Goal: Task Accomplishment & Management: Use online tool/utility

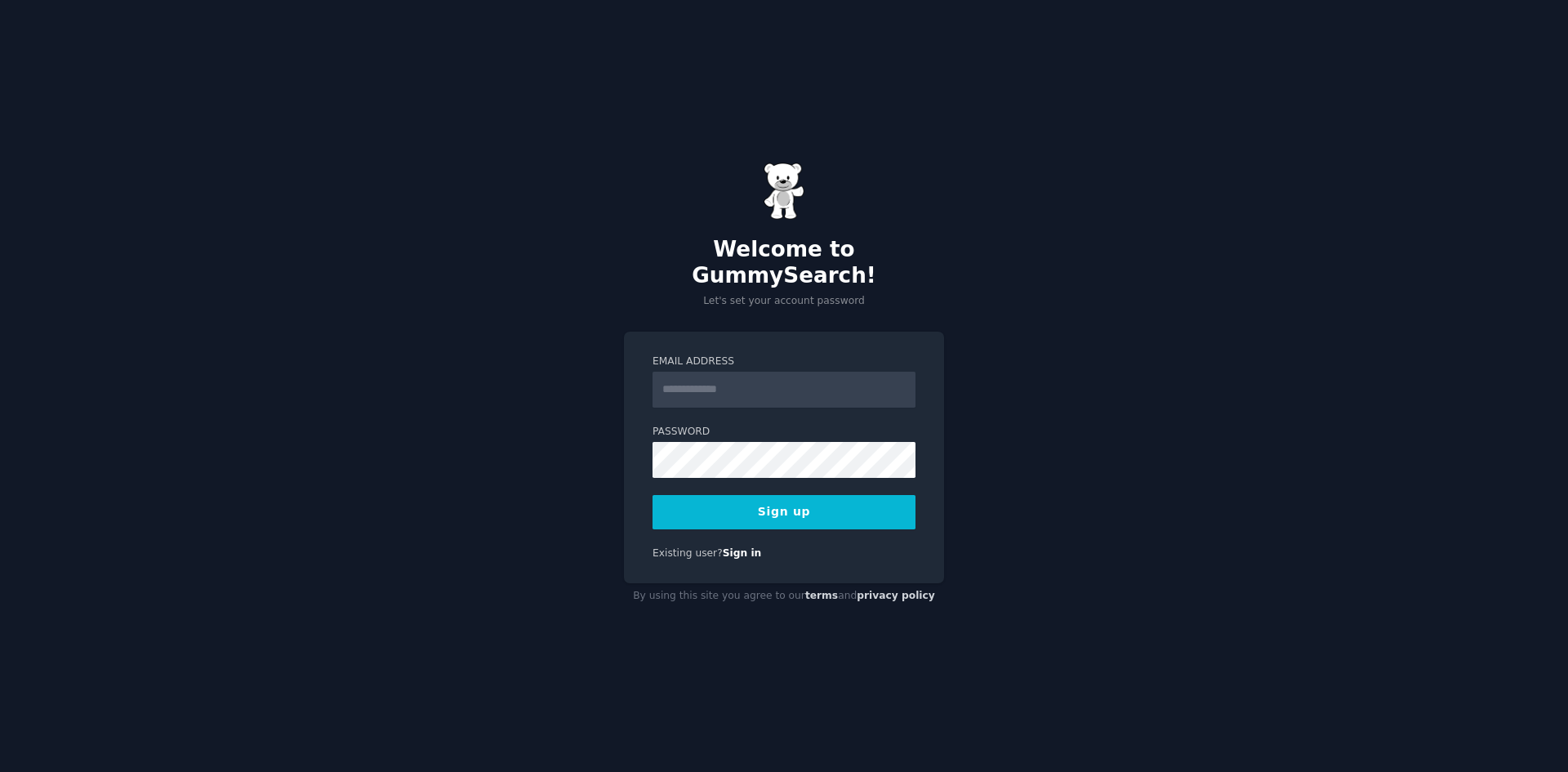
click at [786, 388] on input "Email Address" at bounding box center [784, 389] width 263 height 36
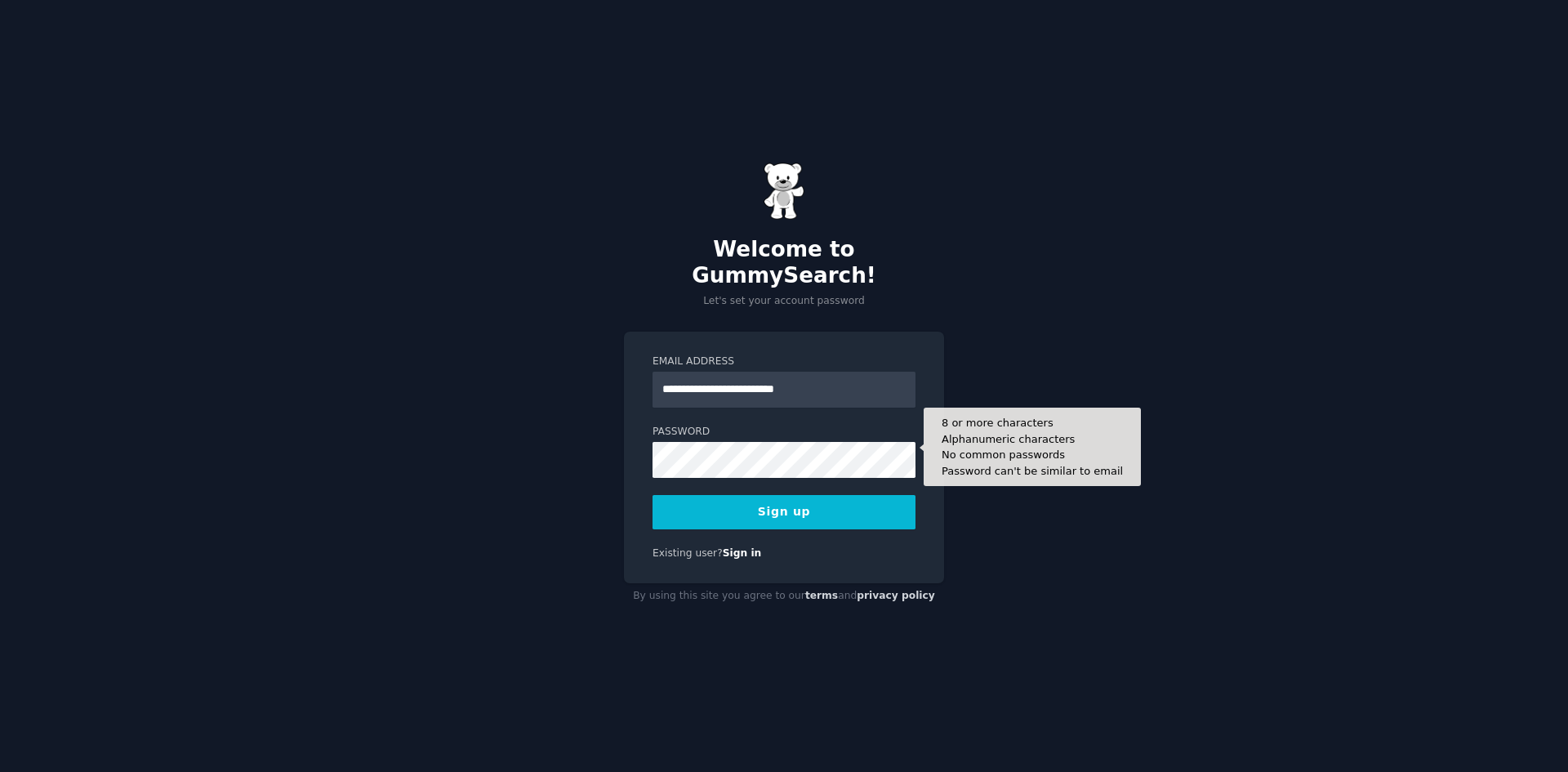
type input "**********"
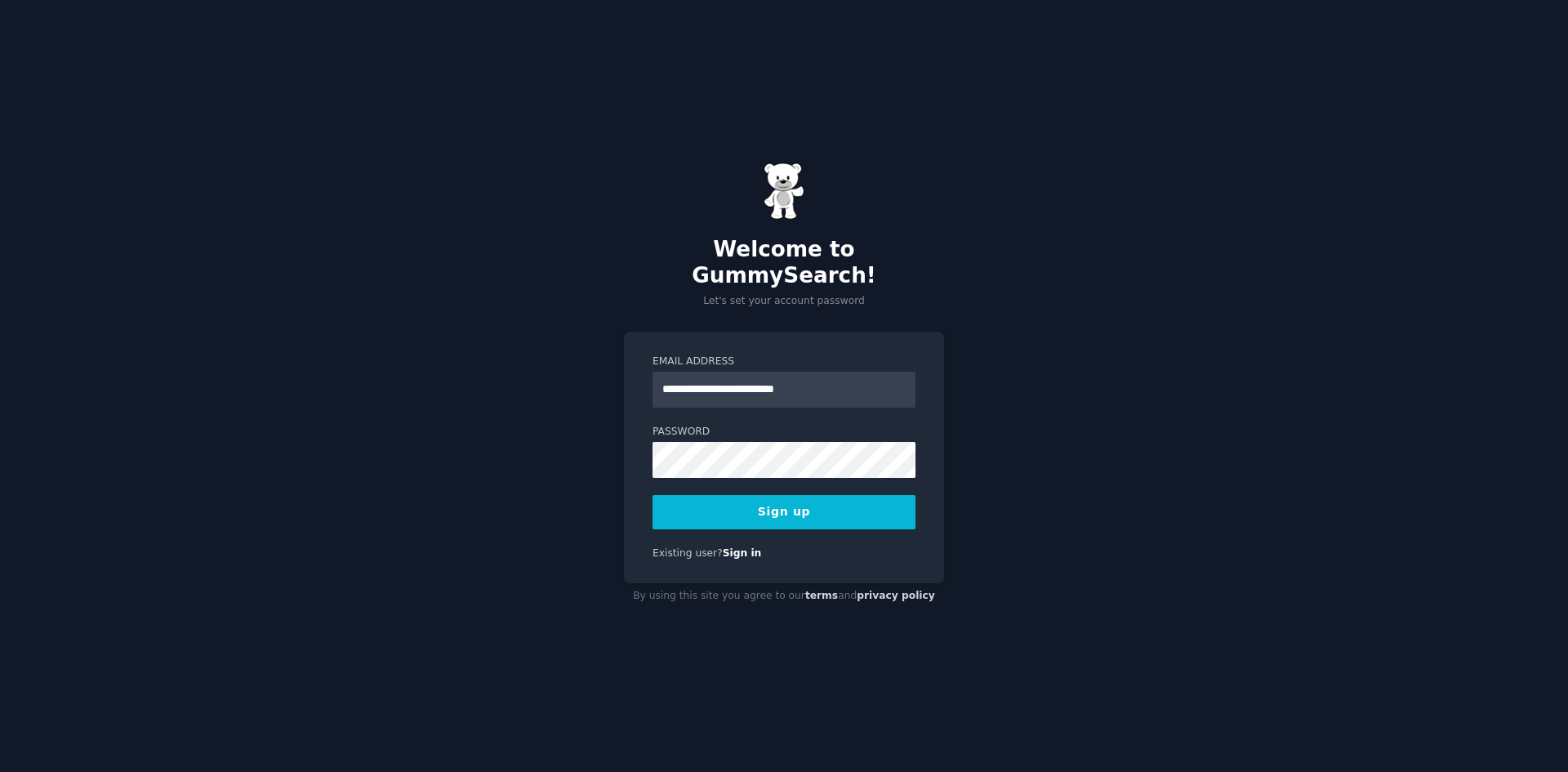
click at [786, 505] on button "Sign up" at bounding box center [784, 511] width 263 height 34
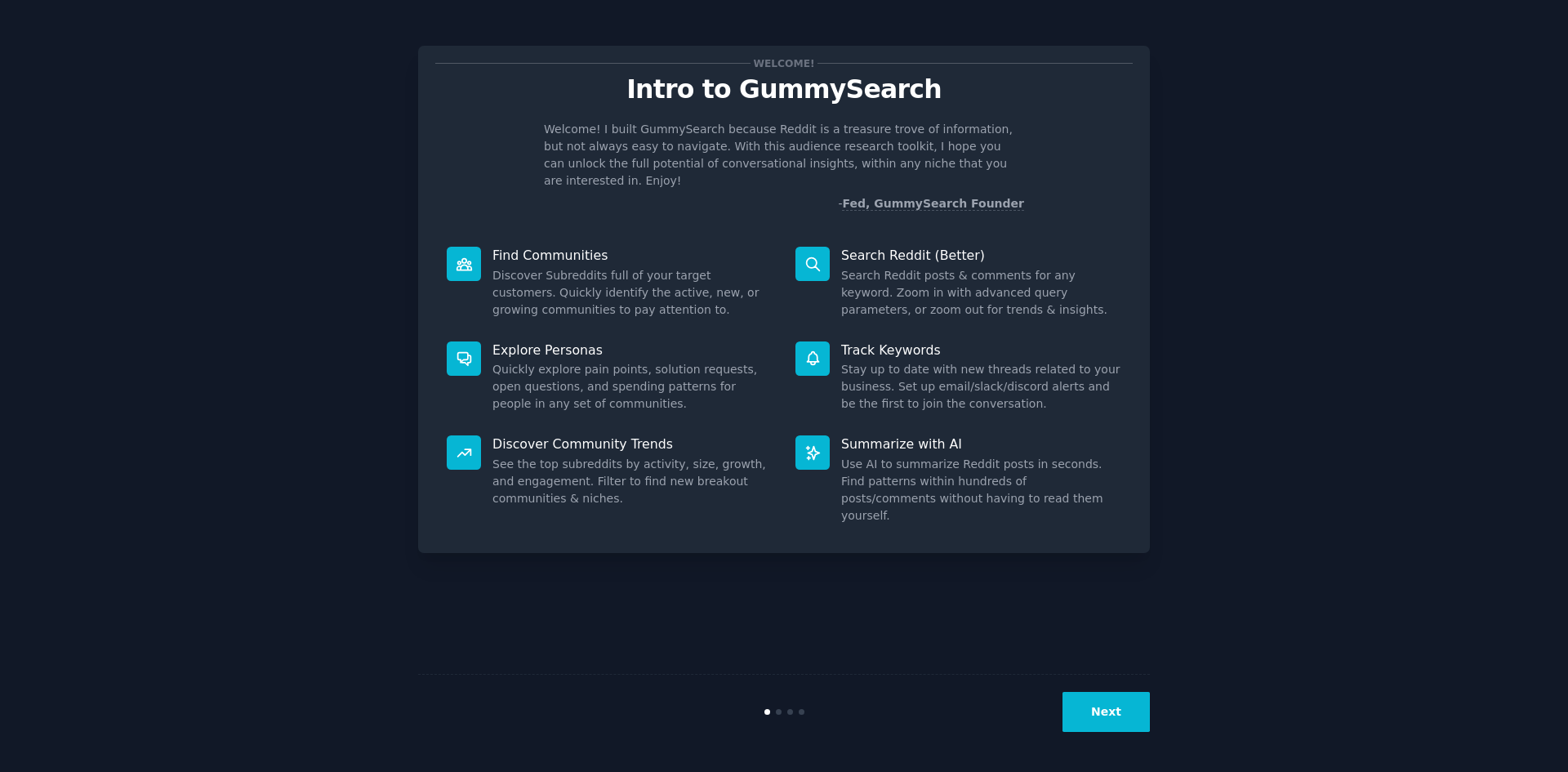
click at [1118, 714] on button "Next" at bounding box center [1106, 712] width 87 height 40
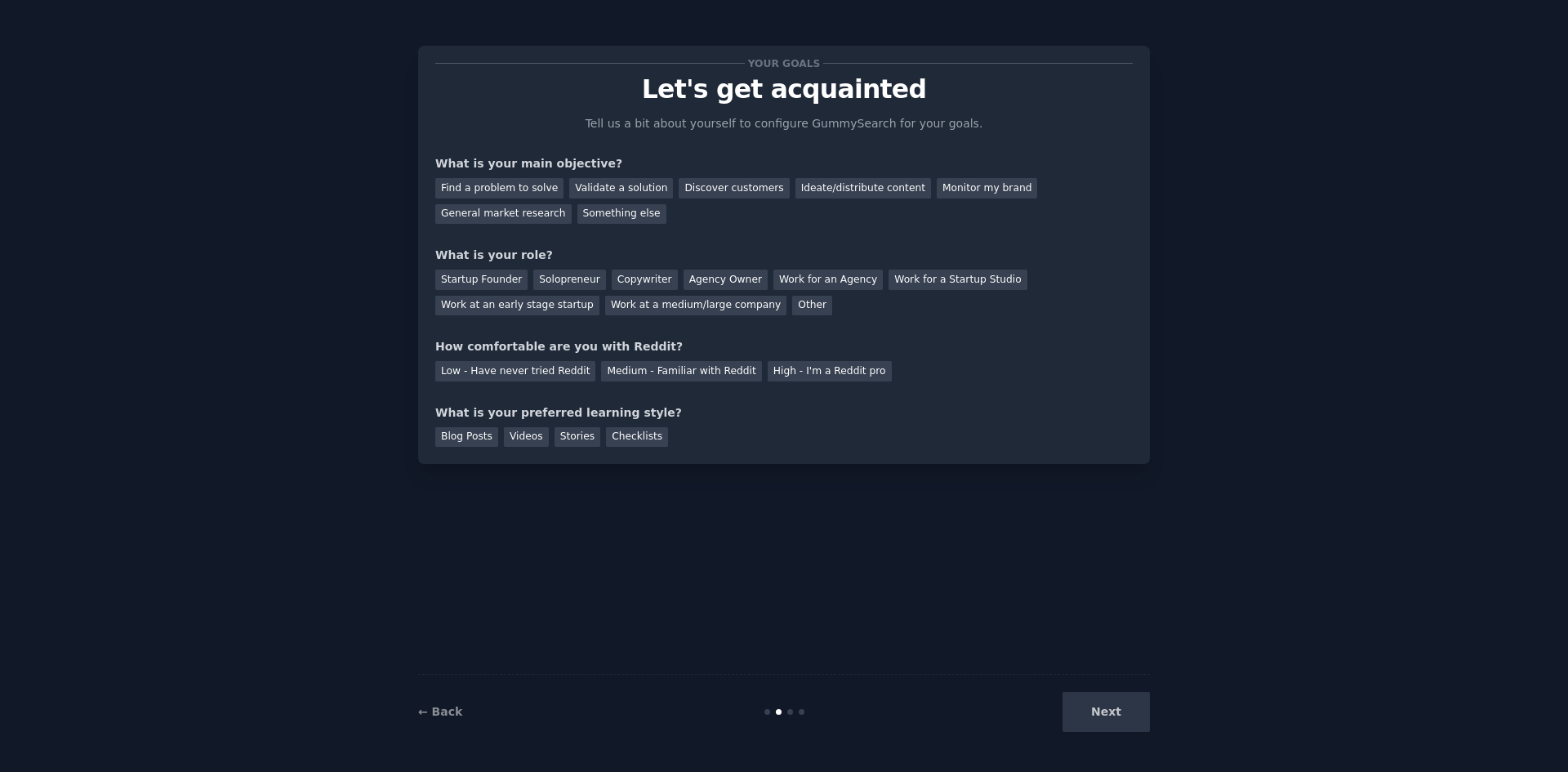
click at [1118, 714] on div "Next" at bounding box center [1028, 712] width 244 height 40
click at [1104, 716] on div "Next" at bounding box center [1028, 712] width 244 height 40
click at [572, 204] on div "General market research" at bounding box center [503, 214] width 136 height 20
click at [552, 280] on div "Solopreneur" at bounding box center [569, 279] width 72 height 20
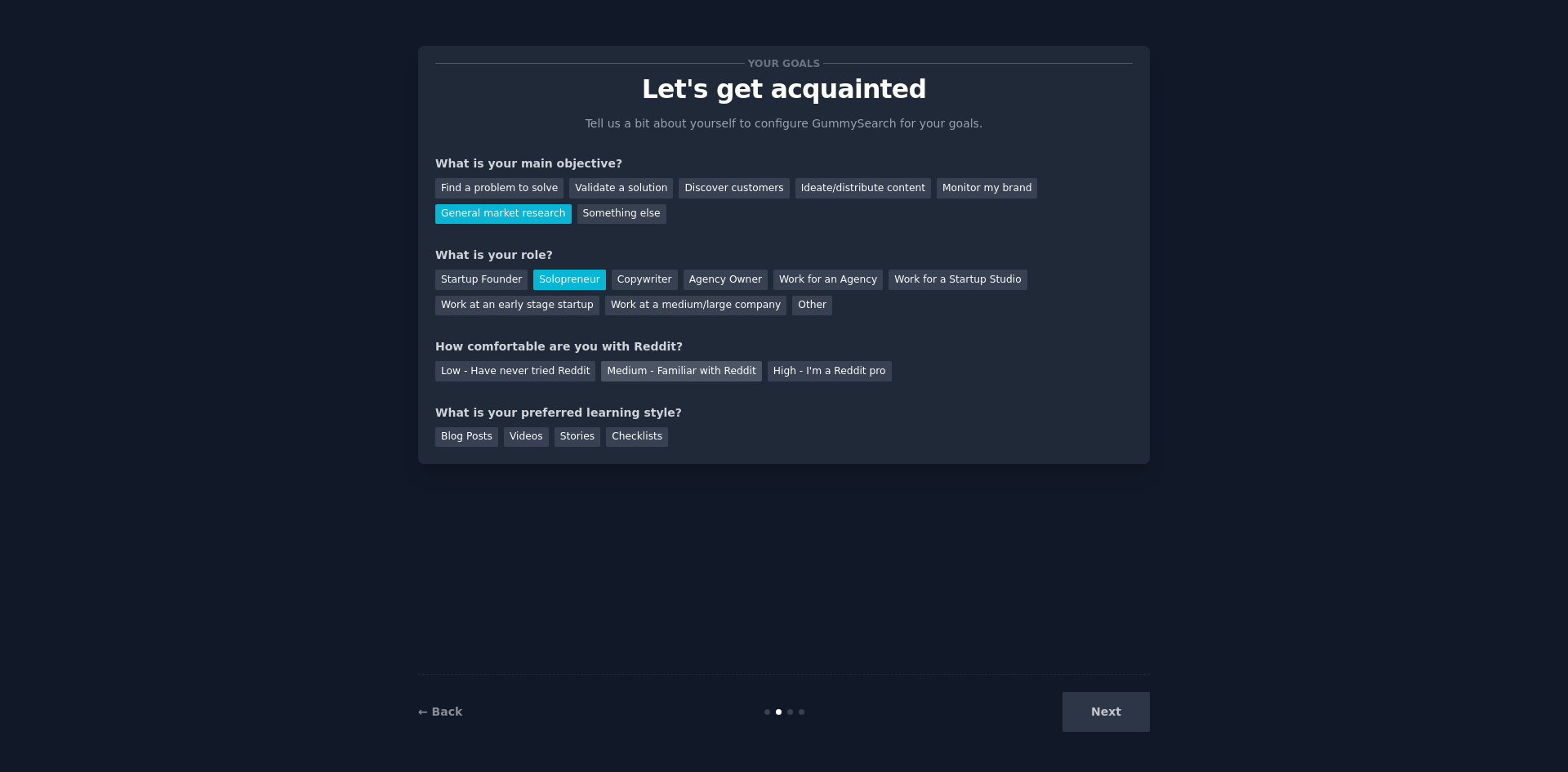
click at [709, 380] on div "Medium - Familiar with Reddit" at bounding box center [681, 371] width 160 height 20
click at [534, 440] on div "Videos" at bounding box center [526, 437] width 45 height 20
click at [1141, 732] on div "← Back Next" at bounding box center [784, 711] width 732 height 75
click at [1140, 726] on button "Next" at bounding box center [1106, 712] width 87 height 40
click at [1139, 721] on div "Next" at bounding box center [1028, 712] width 244 height 40
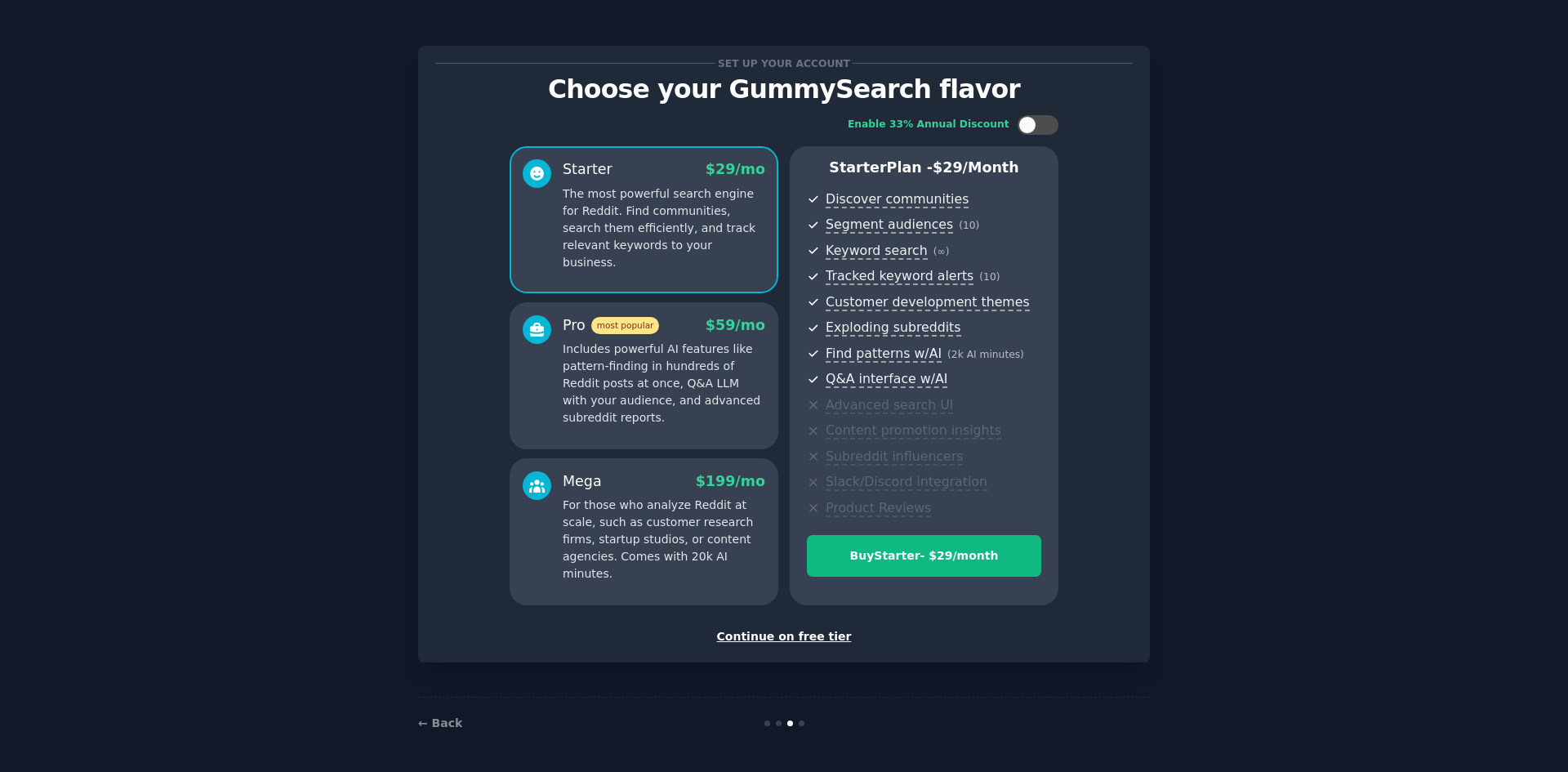
click at [818, 639] on div "Continue on free tier" at bounding box center [784, 637] width 697 height 17
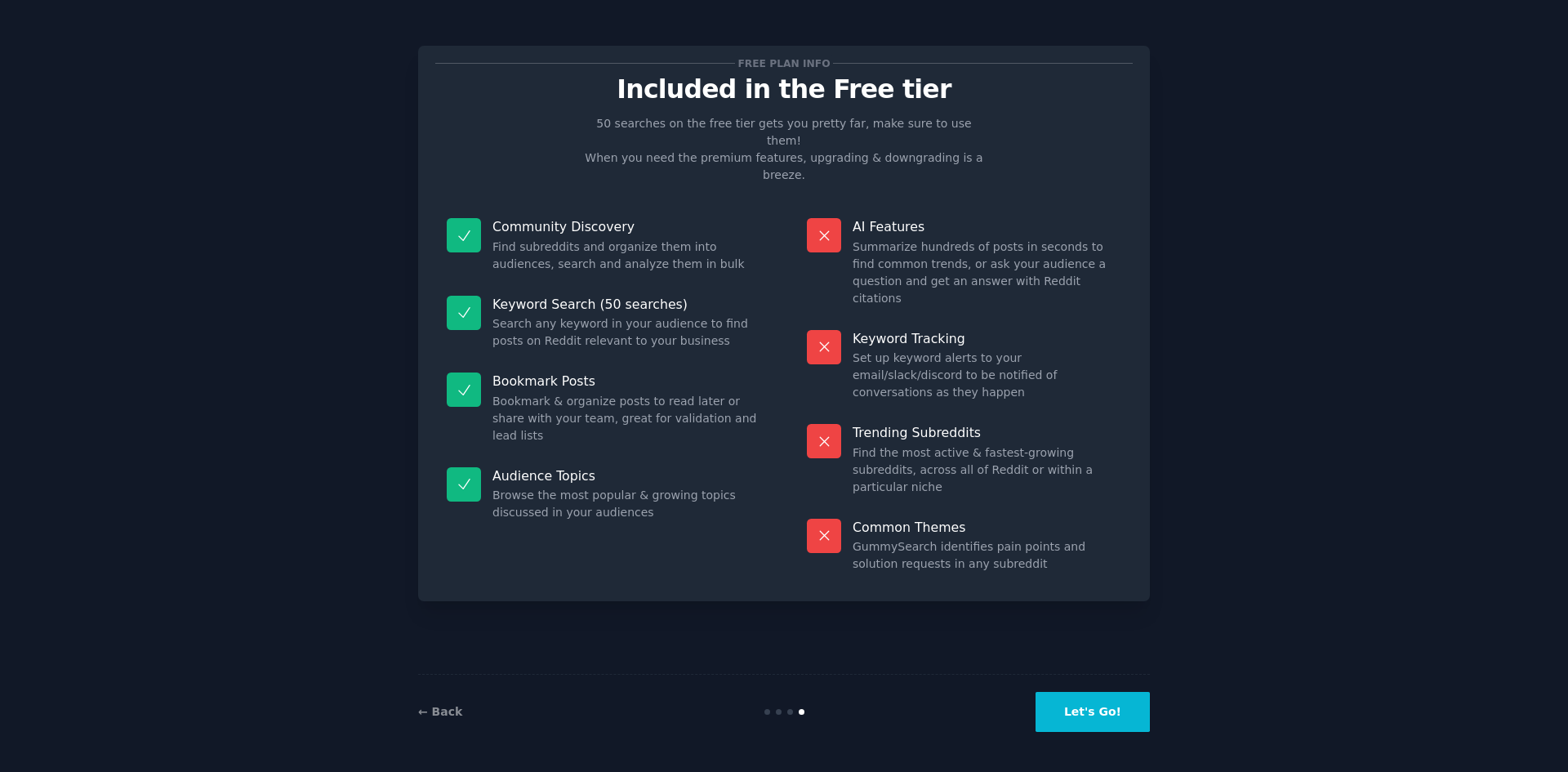
click at [1096, 707] on button "Let's Go!" at bounding box center [1092, 712] width 114 height 40
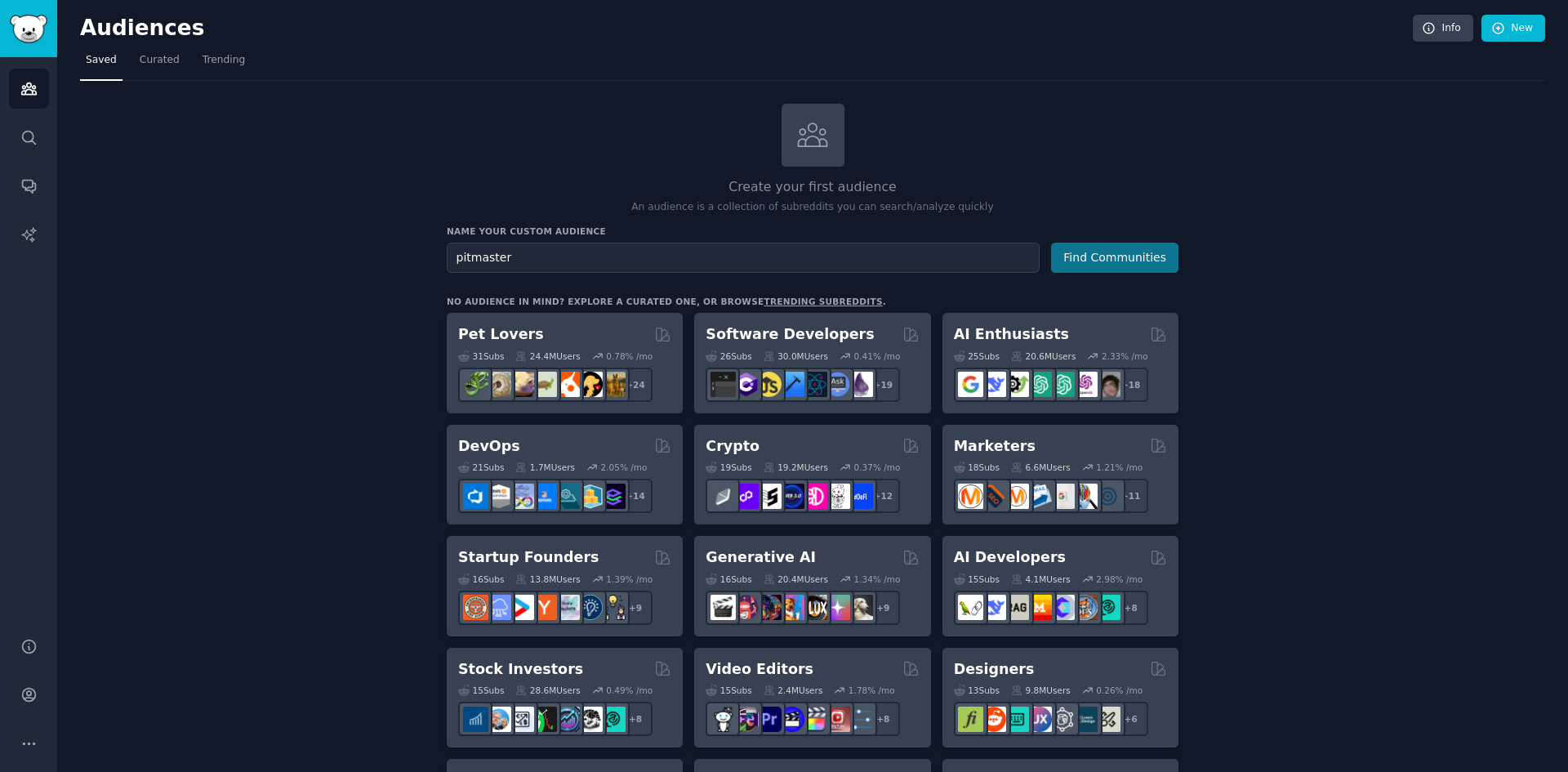
type input "pitmaster"
click at [1130, 261] on button "Find Communities" at bounding box center [1115, 257] width 127 height 31
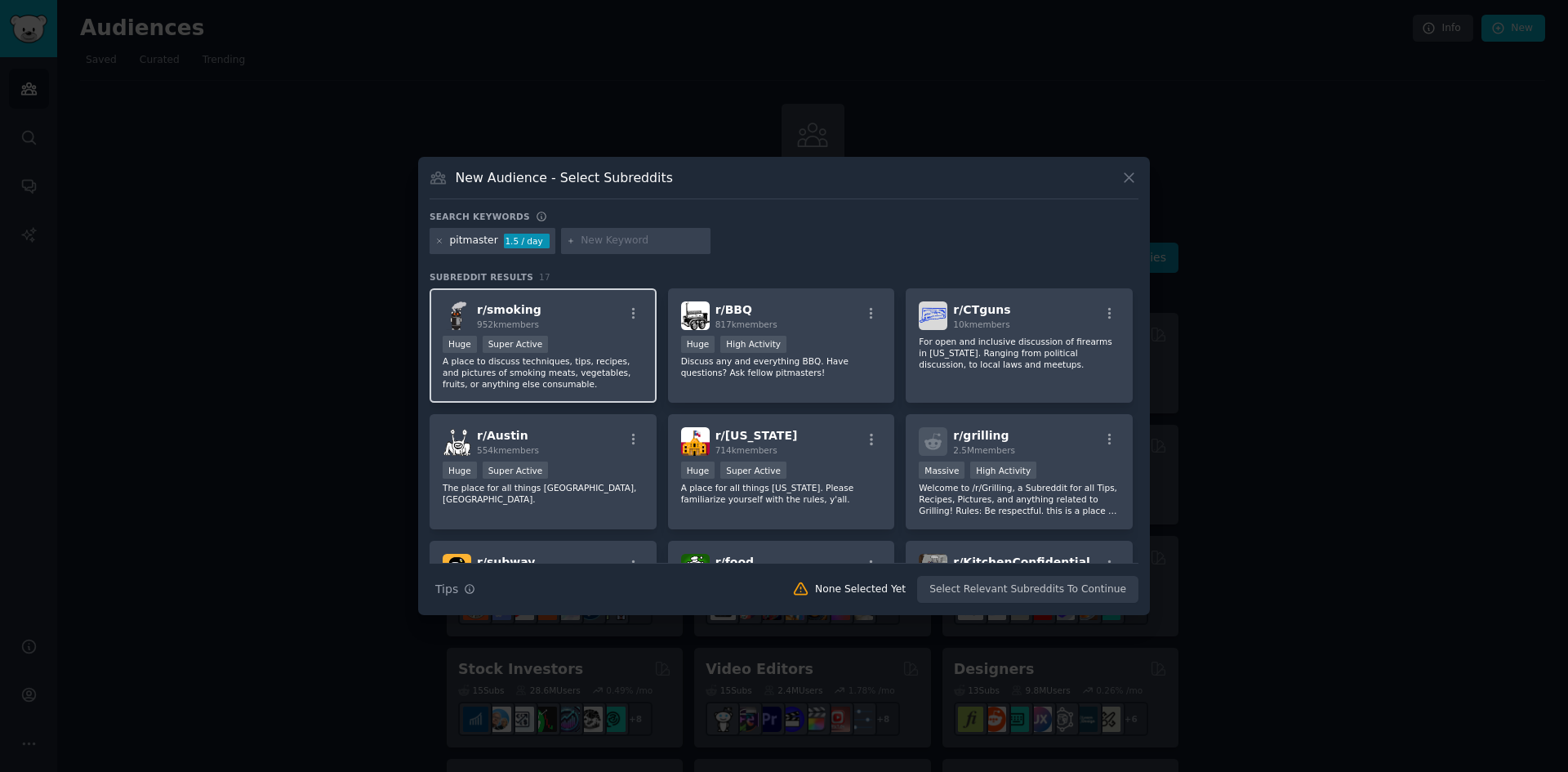
click at [557, 349] on div ">= 95th percentile for submissions / day Huge Super Active" at bounding box center [543, 345] width 201 height 20
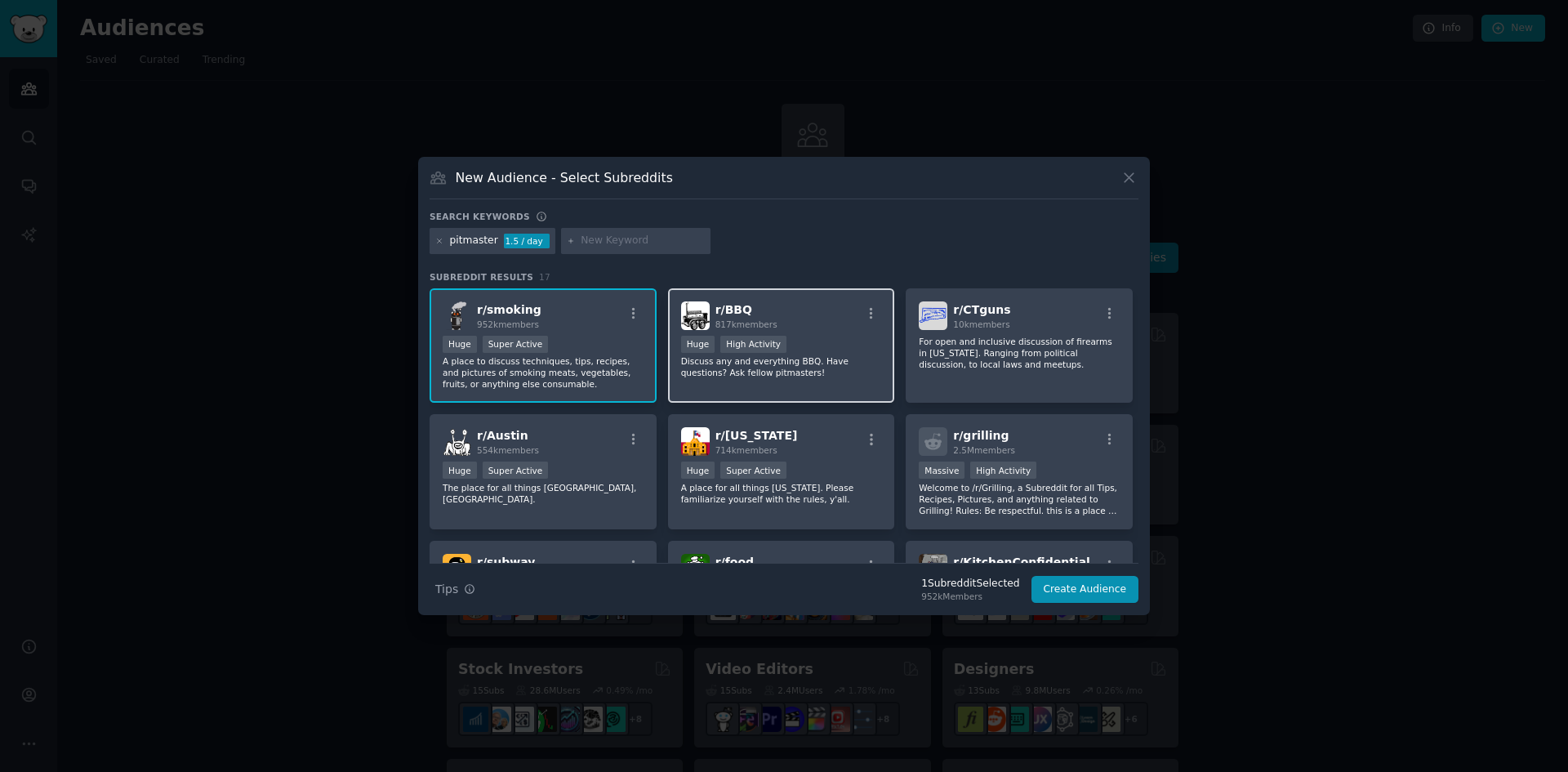
click at [825, 376] on p "Discuss any and everything BBQ. Have questions? Ask fellow pitmasters!" at bounding box center [782, 366] width 201 height 23
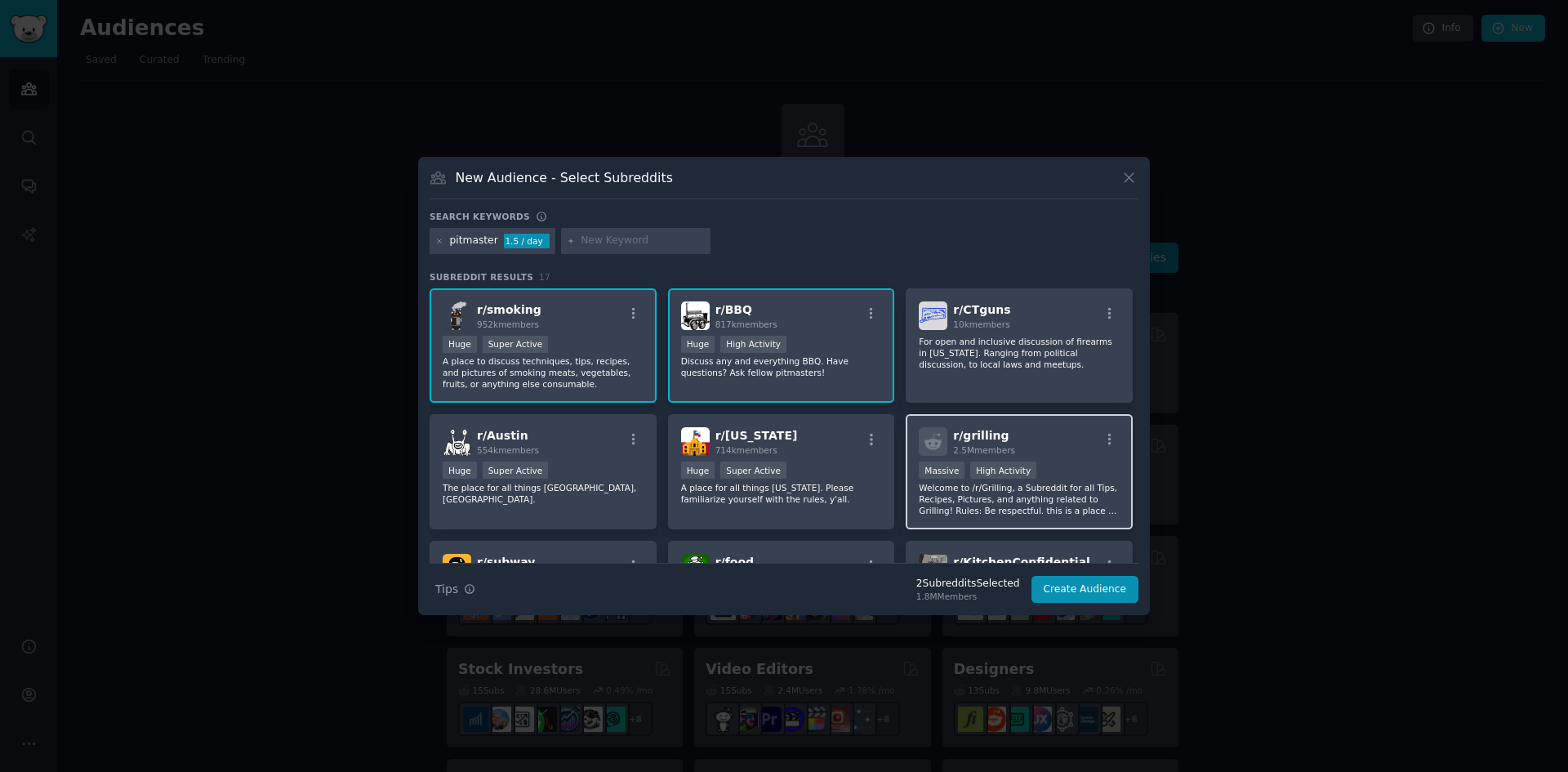
click at [1014, 455] on div "r/ grilling 2.5M members" at bounding box center [1019, 441] width 201 height 29
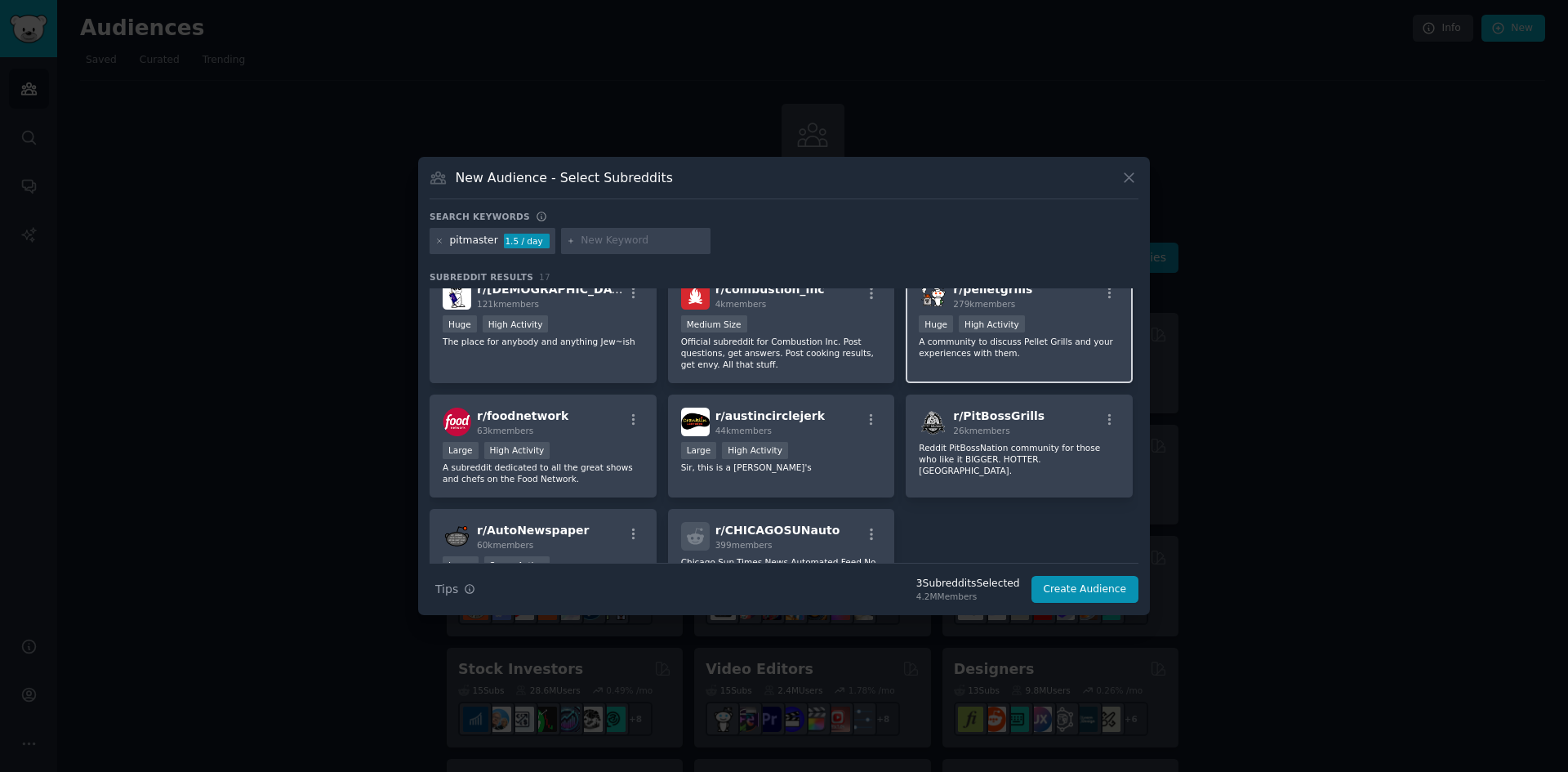
scroll to position [408, 0]
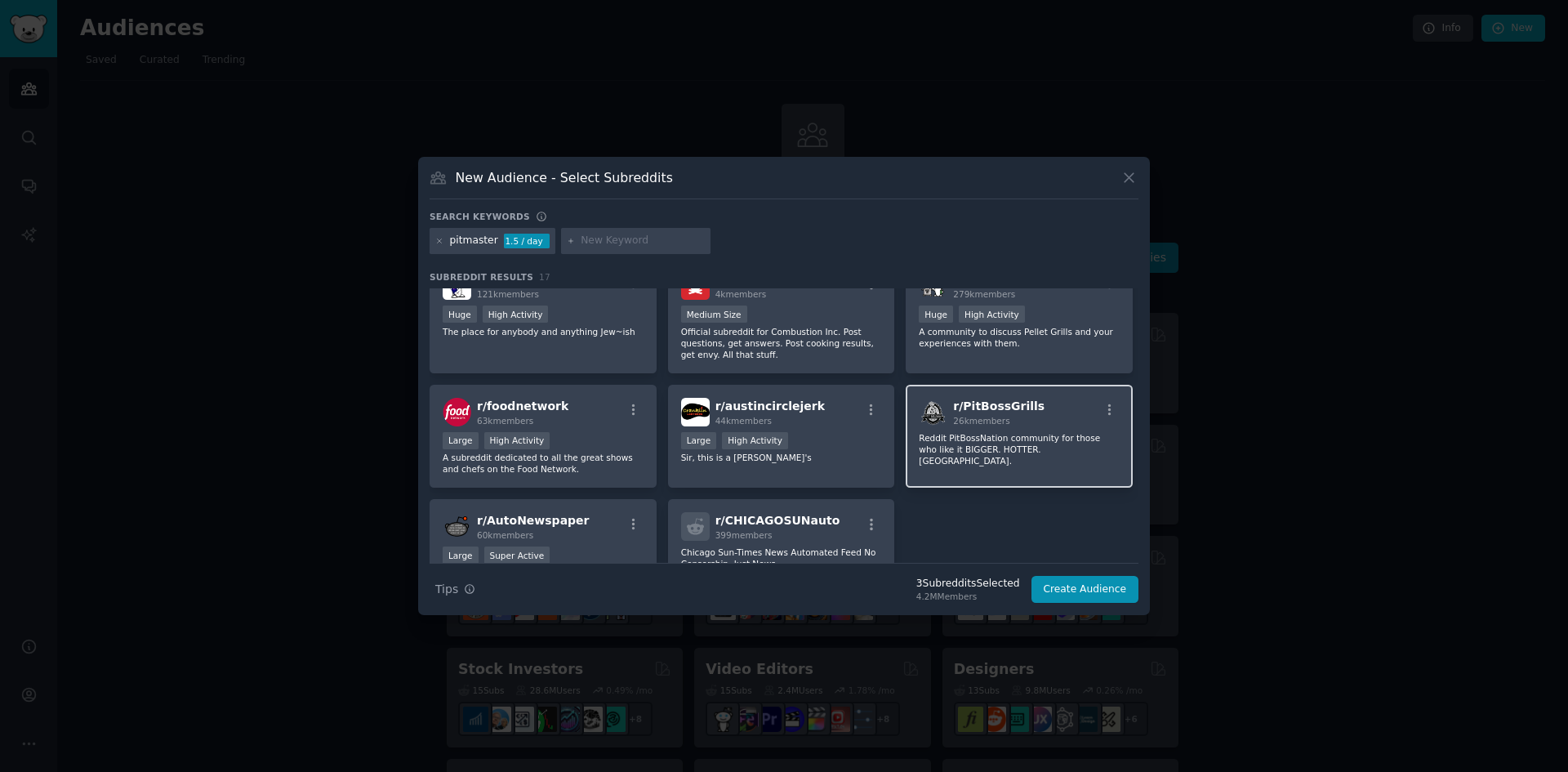
click at [1064, 461] on div "r/ PitBossGrills 26k members Reddit PitBossNation community for those who like …" at bounding box center [1019, 436] width 227 height 104
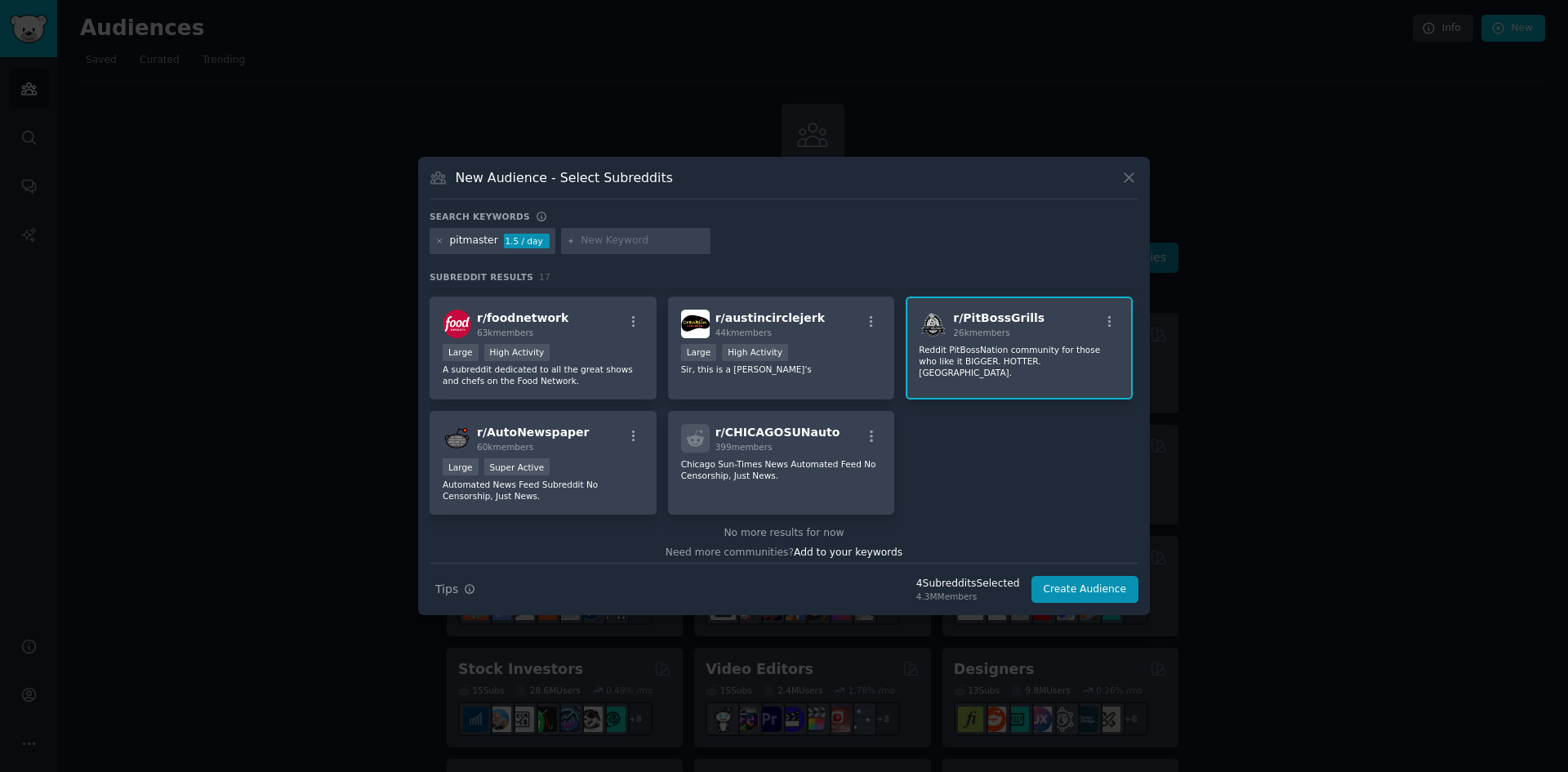
scroll to position [505, 0]
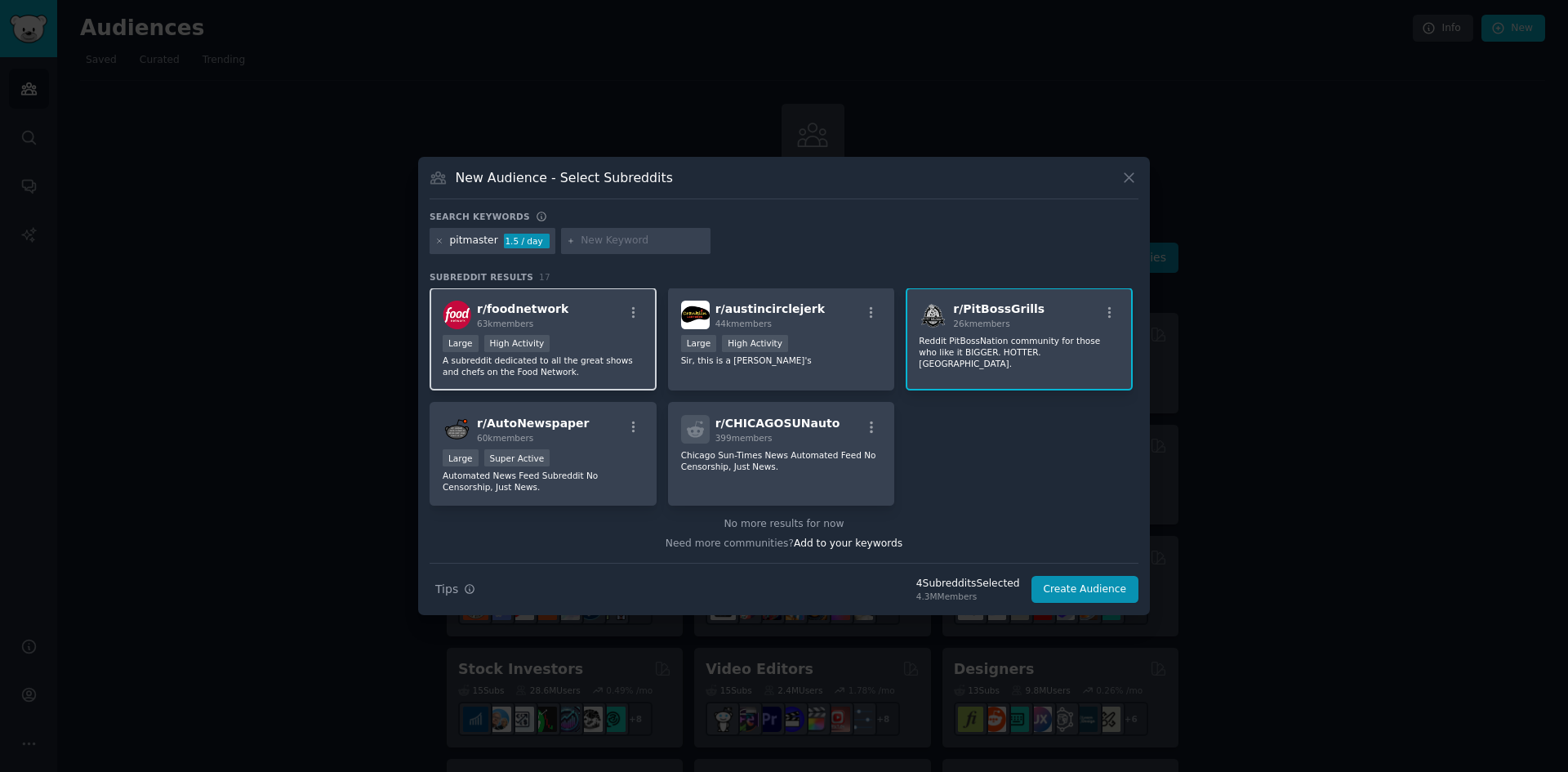
click at [574, 329] on div "r/ foodnetwork 63k members >= 80th percentile for submissions / day Large High …" at bounding box center [543, 338] width 227 height 104
drag, startPoint x: 1106, startPoint y: 593, endPoint x: 1108, endPoint y: 526, distance: 67.0
click at [1108, 526] on div "Search keywords pitmaster 1.5 / day Subreddit Results 17 r/ smoking 952k member…" at bounding box center [784, 406] width 709 height 393
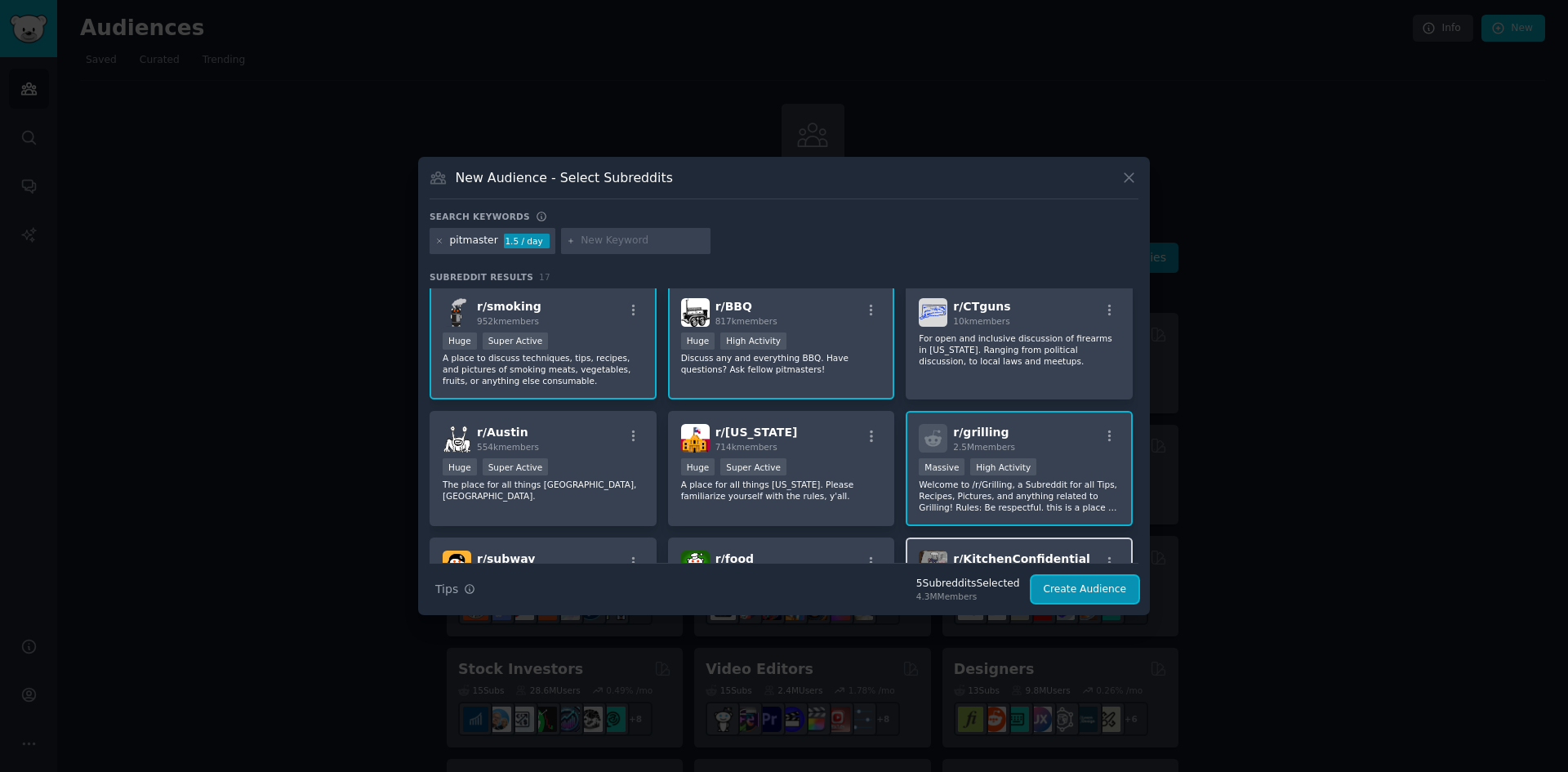
scroll to position [0, 0]
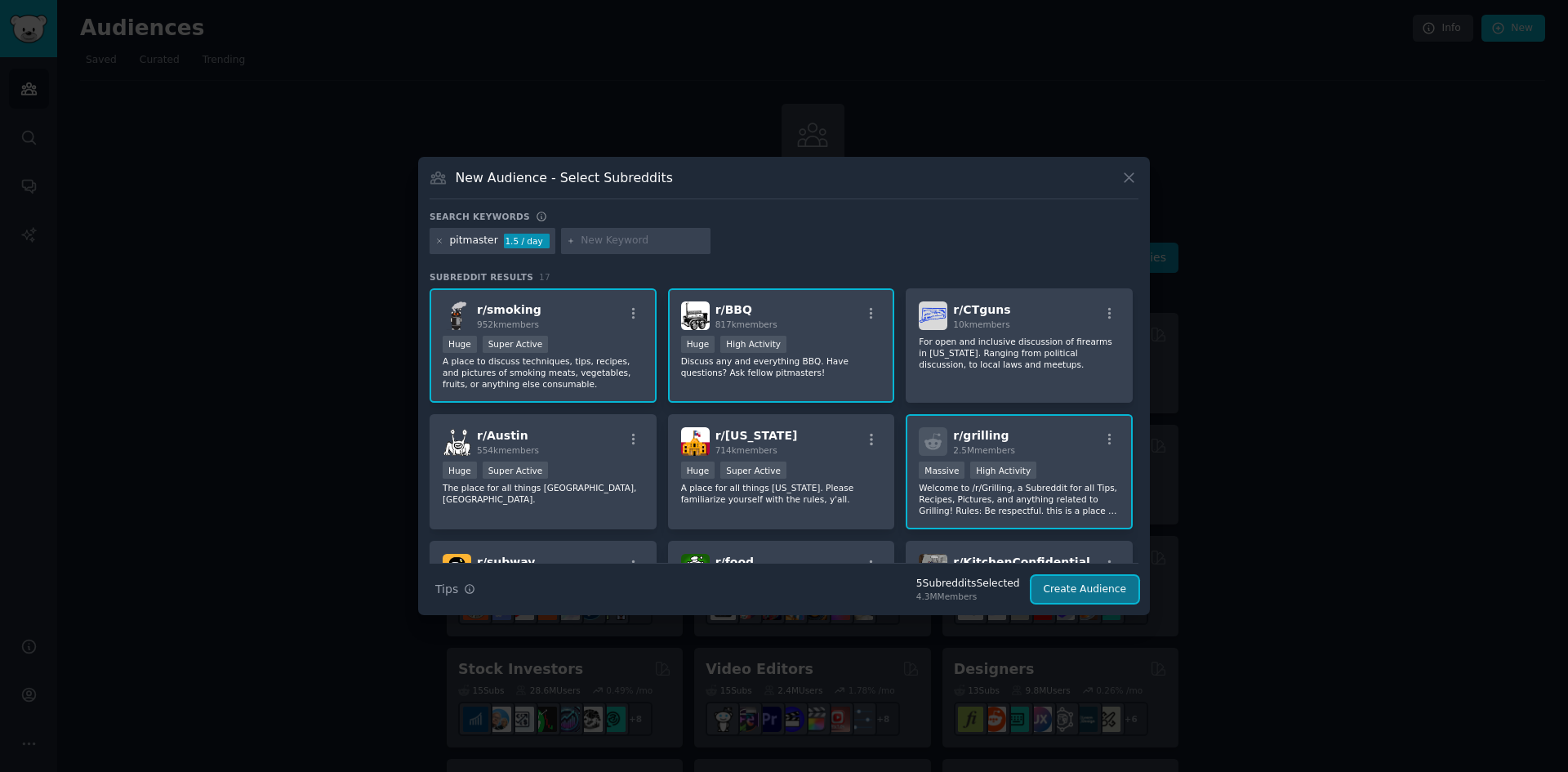
click at [1106, 595] on button "Create Audience" at bounding box center [1085, 590] width 108 height 28
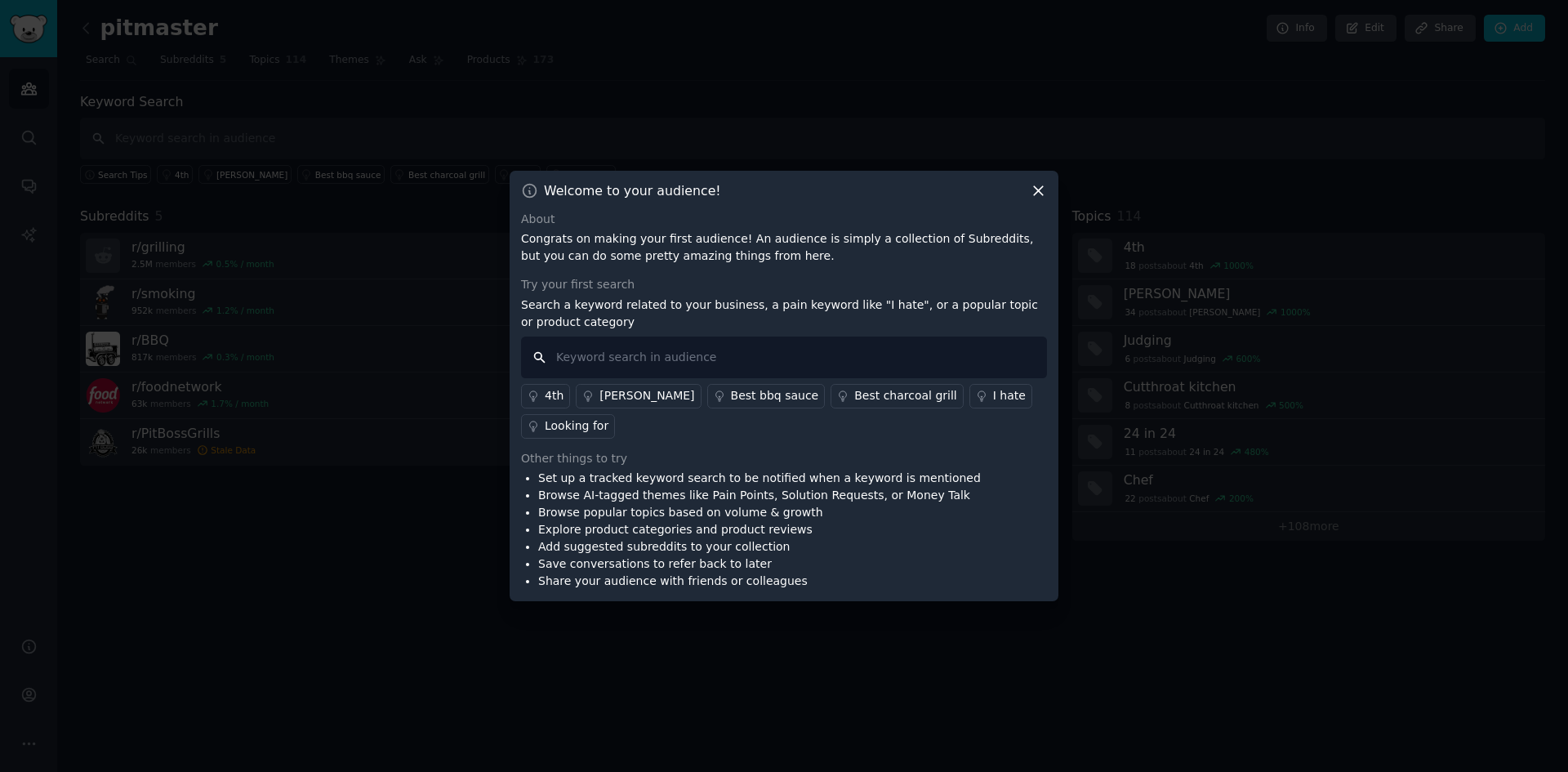
click at [805, 359] on input "text" at bounding box center [784, 358] width 526 height 42
type input "grillgun"
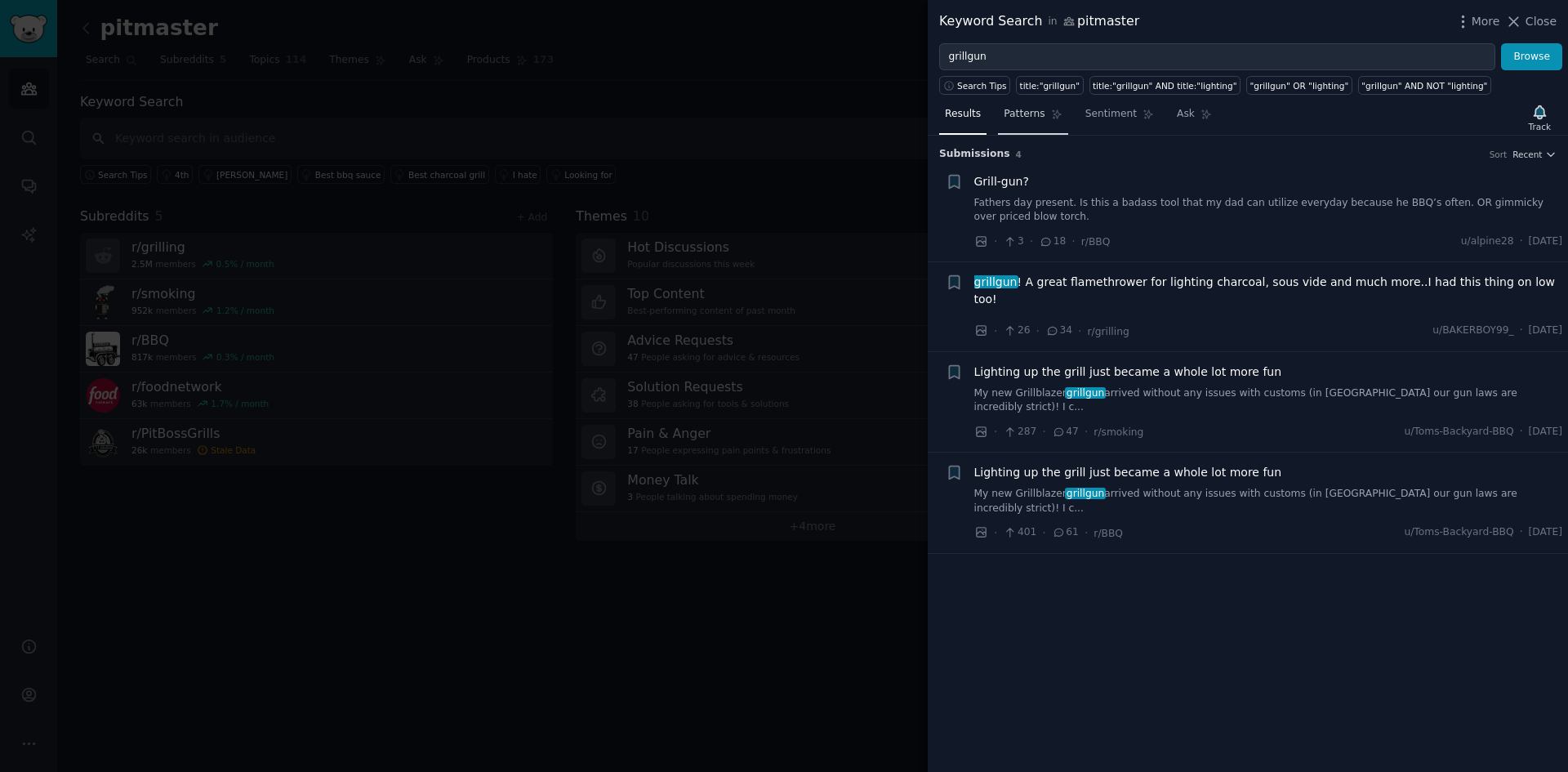
click at [1027, 113] on span "Patterns" at bounding box center [1024, 114] width 41 height 15
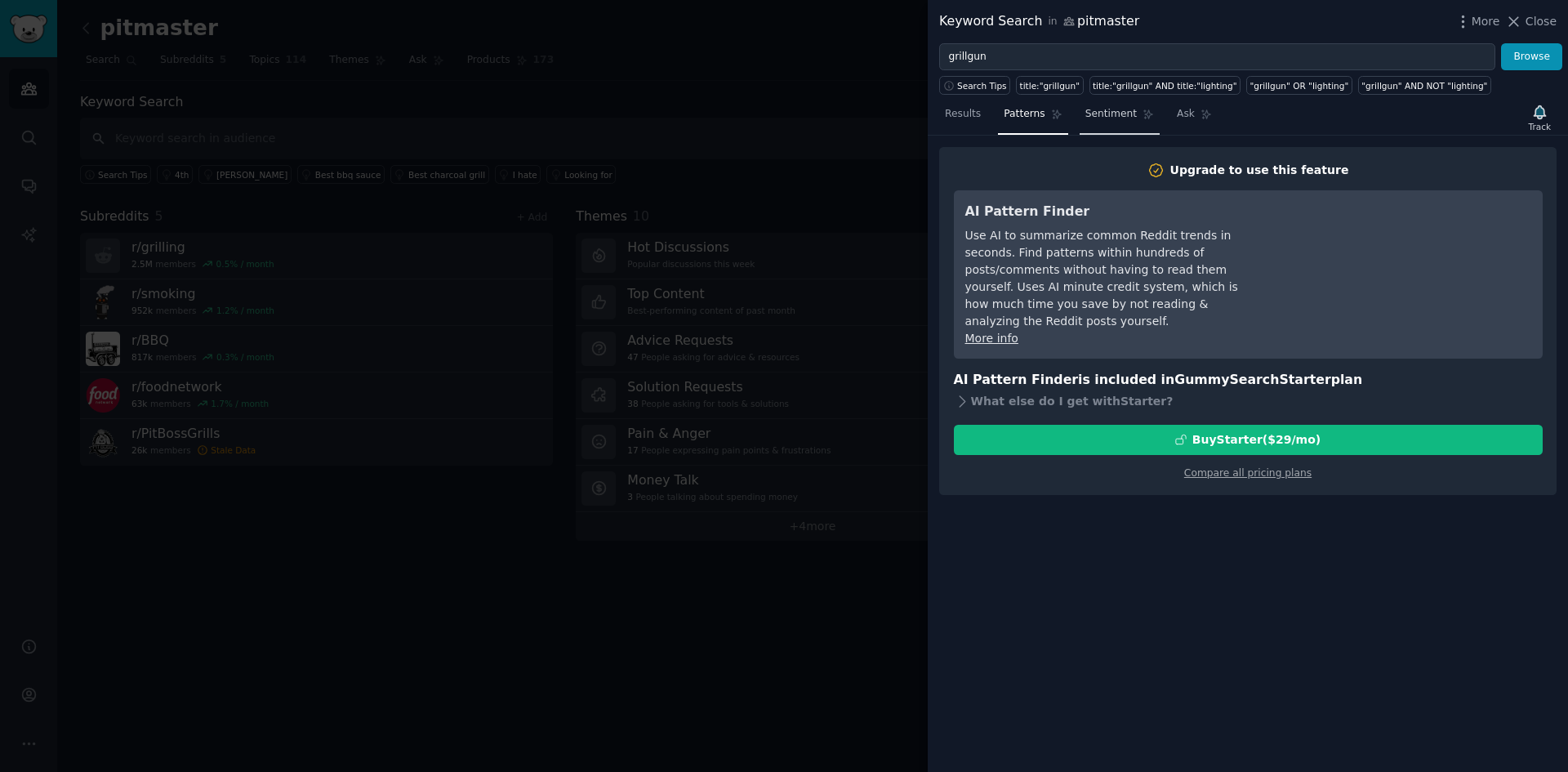
click at [1095, 118] on span "Sentiment" at bounding box center [1111, 114] width 51 height 15
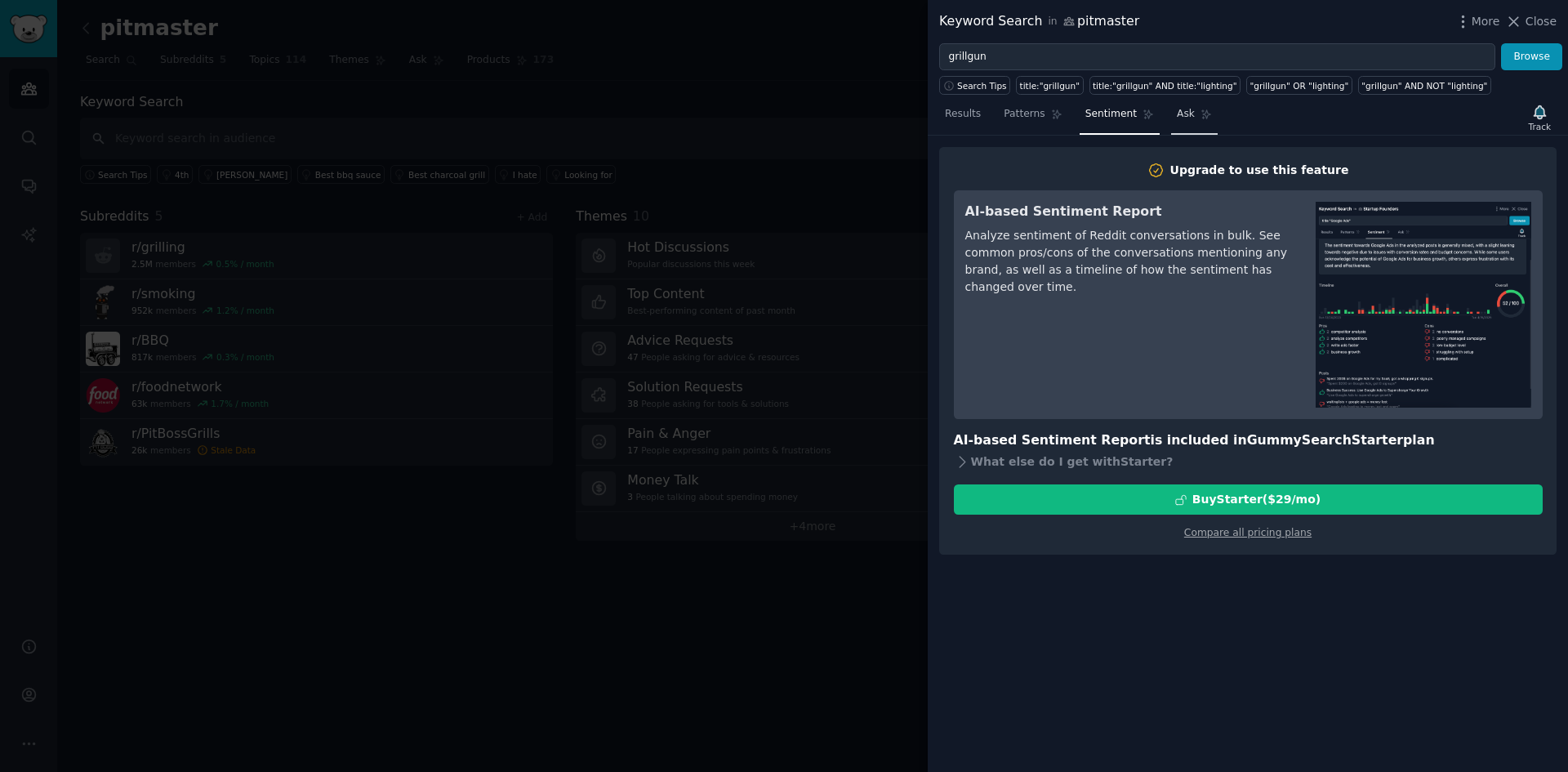
click at [1181, 119] on link "Ask" at bounding box center [1194, 118] width 46 height 33
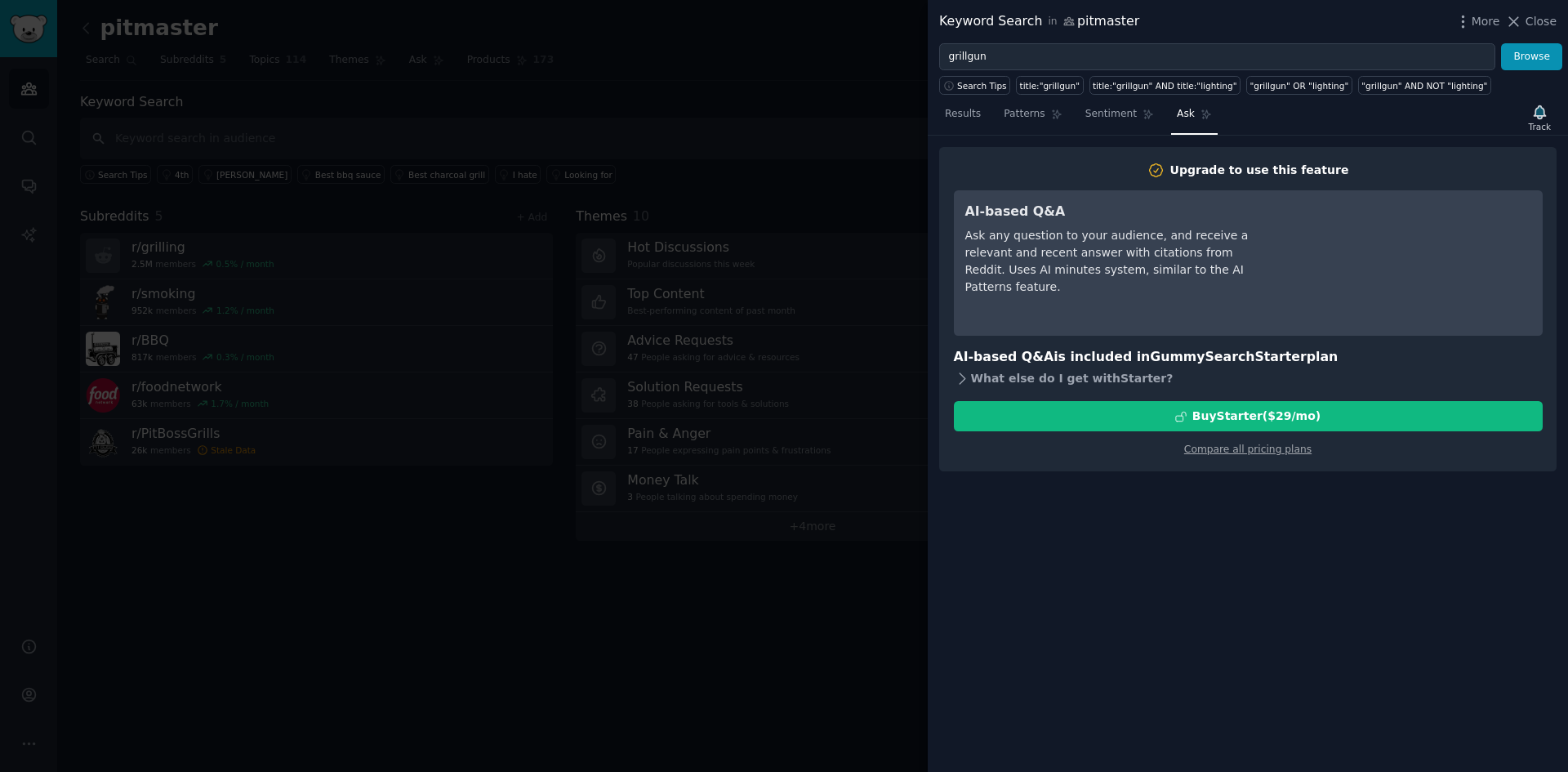
click at [962, 379] on icon at bounding box center [962, 379] width 17 height 17
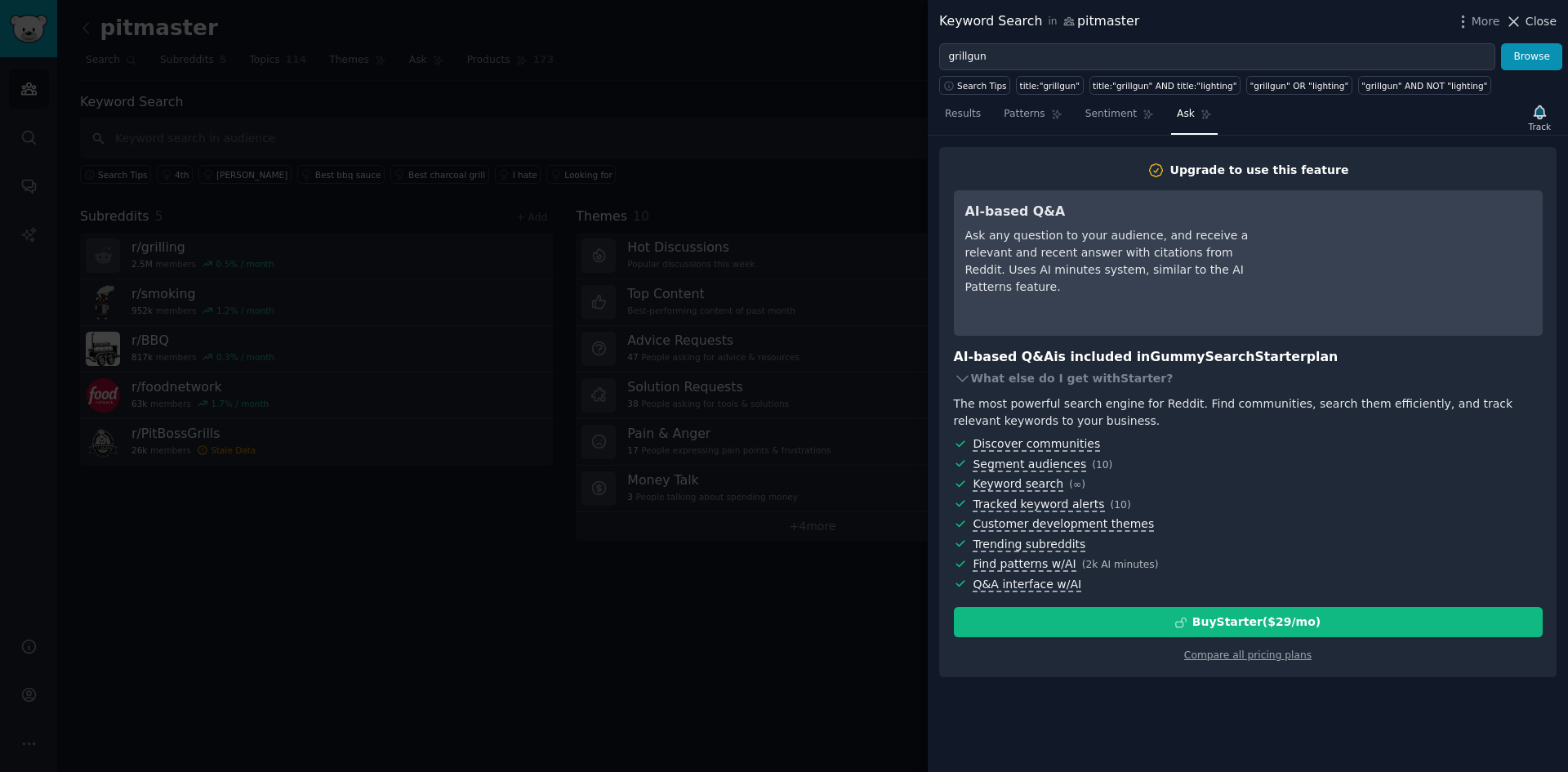
click at [1523, 26] on icon at bounding box center [1514, 22] width 17 height 17
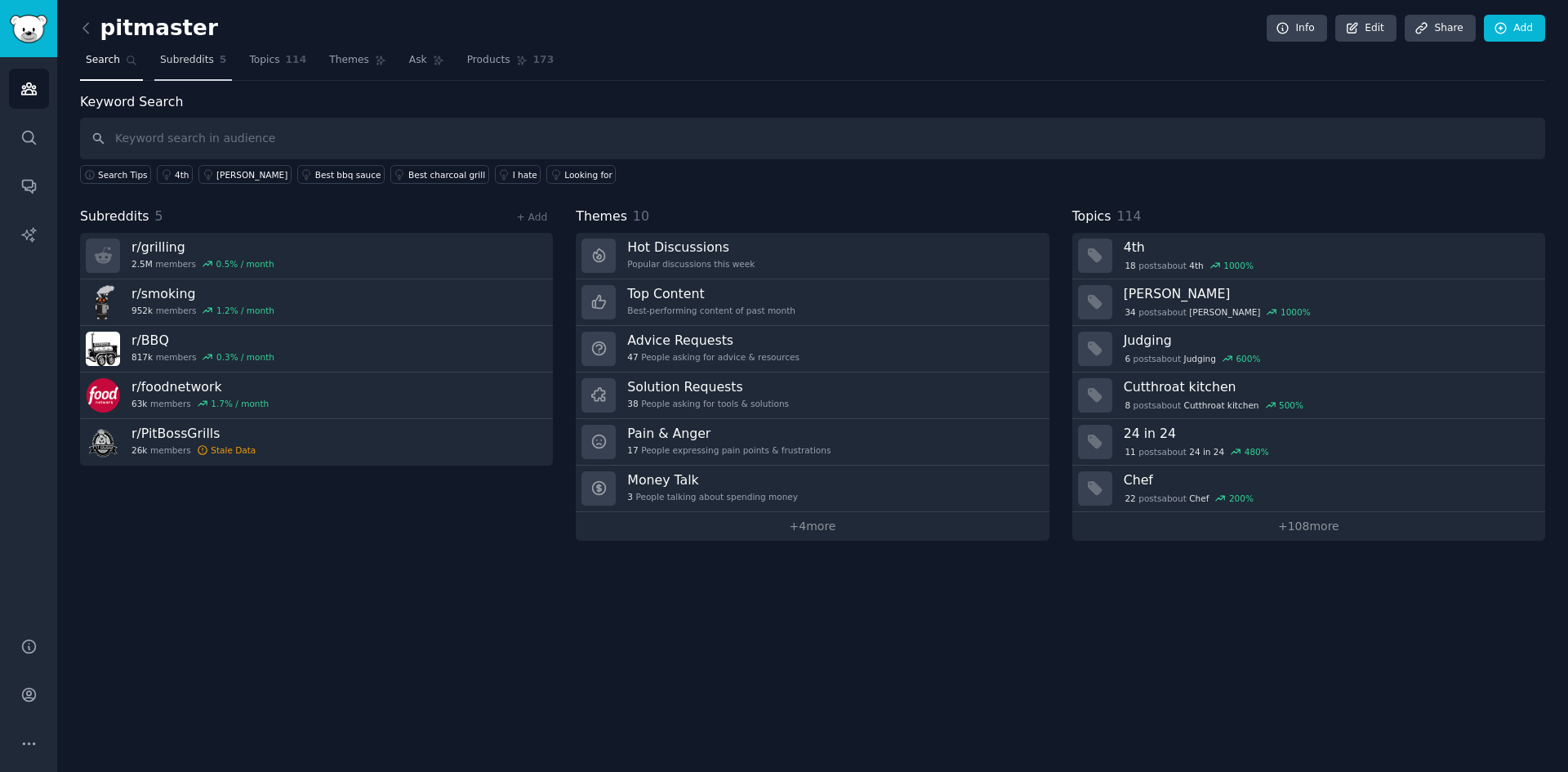
click at [198, 60] on span "Subreddits" at bounding box center [187, 60] width 54 height 15
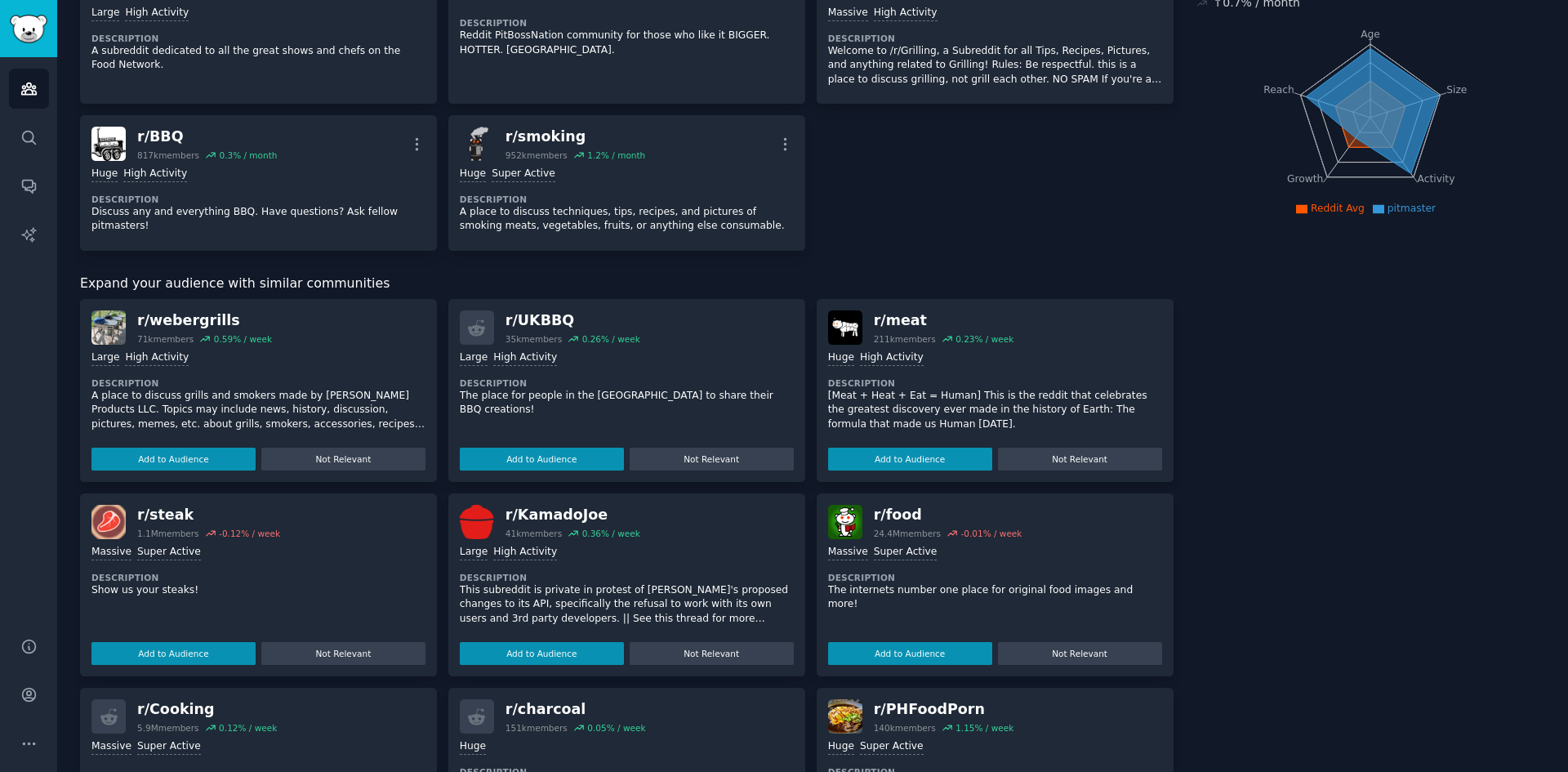
scroll to position [245, 0]
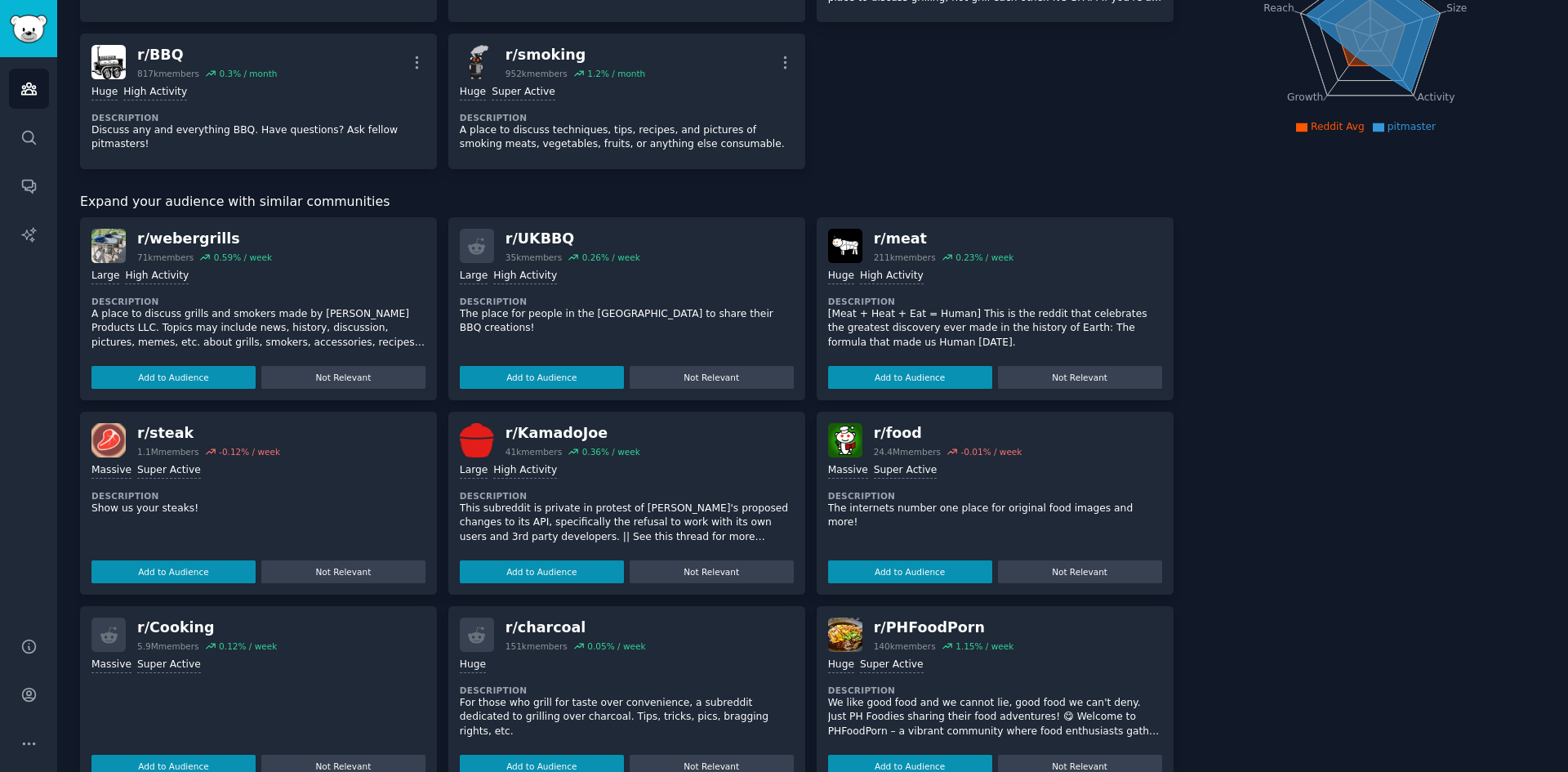
click at [1353, 288] on div "About this audience Custom Audience 4.3M Members ↑ 0.7 % / month Age Size Activ…" at bounding box center [1371, 415] width 350 height 1137
